Goal: Check status: Check status

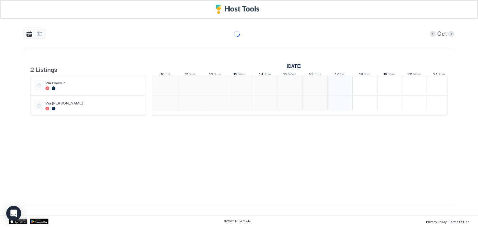
scroll to position [0, 174]
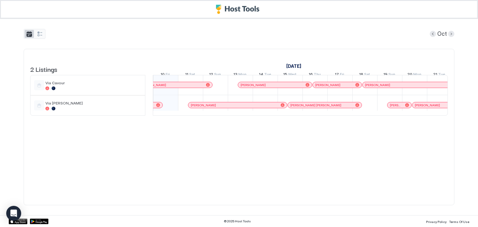
click at [29, 35] on button "tab-group" at bounding box center [29, 34] width 9 height 8
click at [40, 35] on button "tab-group" at bounding box center [39, 34] width 9 height 8
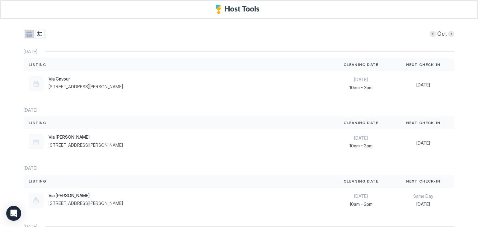
click at [26, 37] on button "tab-group" at bounding box center [29, 34] width 9 height 8
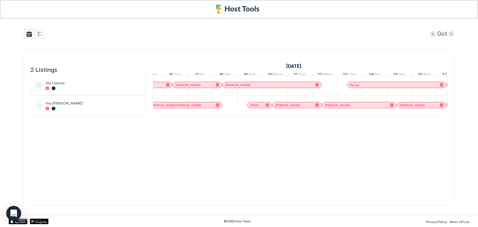
scroll to position [0, 0]
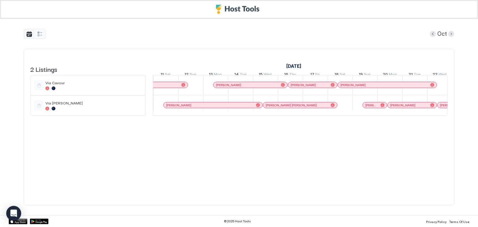
click at [45, 34] on div "Oct" at bounding box center [239, 34] width 431 height 10
click at [39, 36] on button "tab-group" at bounding box center [39, 34] width 9 height 8
